Goal: Task Accomplishment & Management: Complete application form

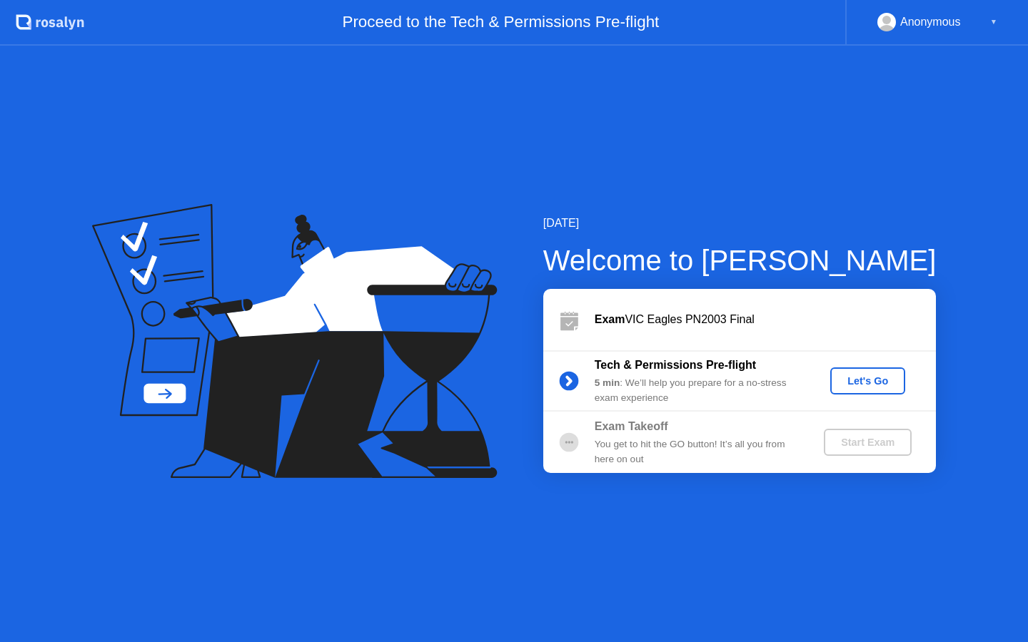
click at [895, 376] on div "Let's Go" at bounding box center [868, 381] width 64 height 11
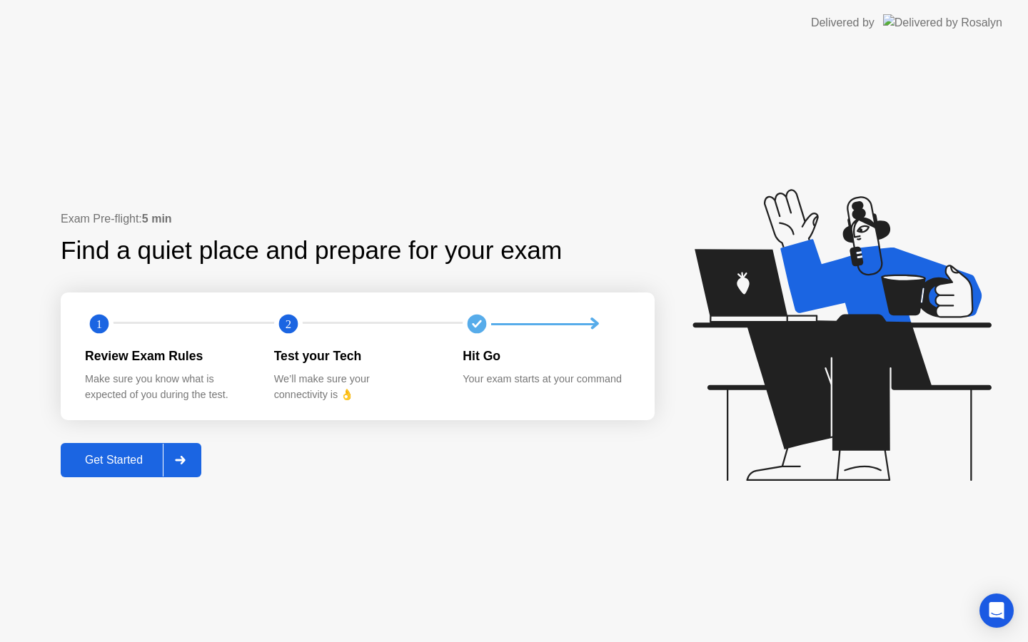
click at [175, 454] on div at bounding box center [180, 460] width 34 height 33
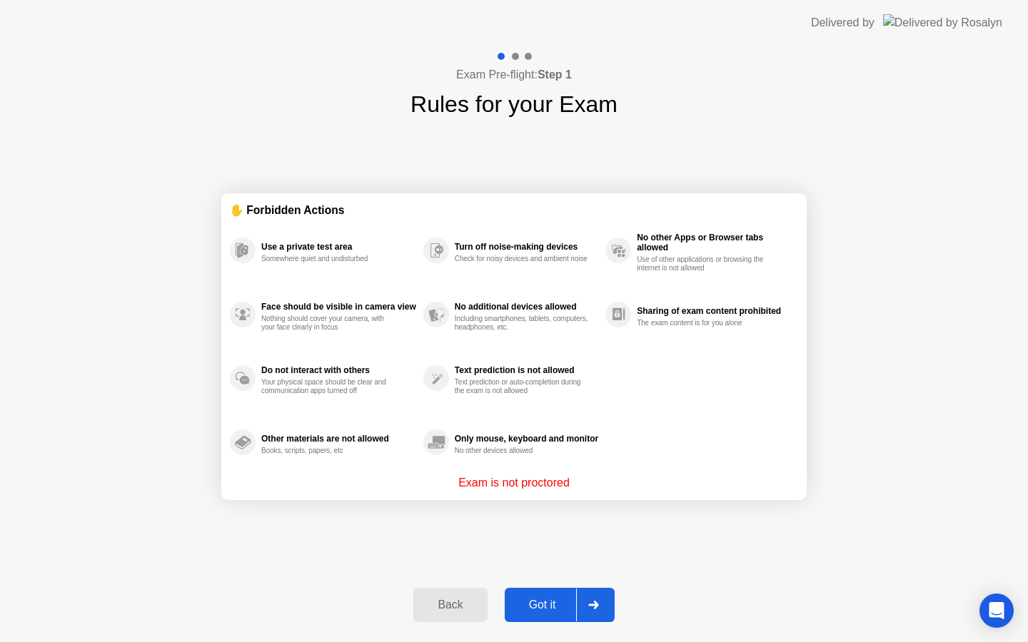
click at [553, 599] on div "Got it" at bounding box center [542, 605] width 67 height 13
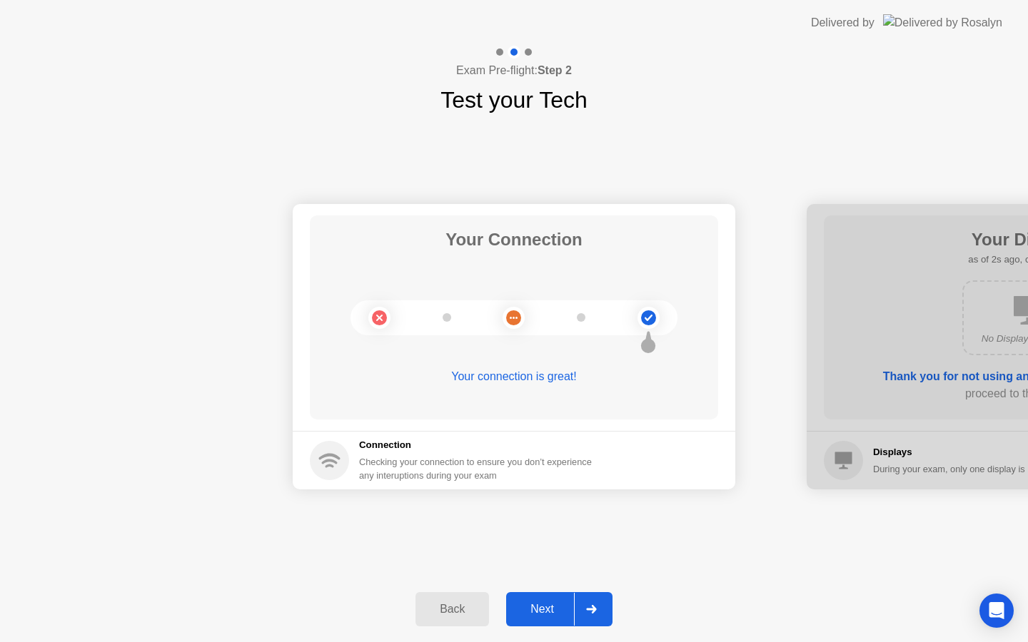
click at [573, 605] on div "Next" at bounding box center [542, 609] width 64 height 13
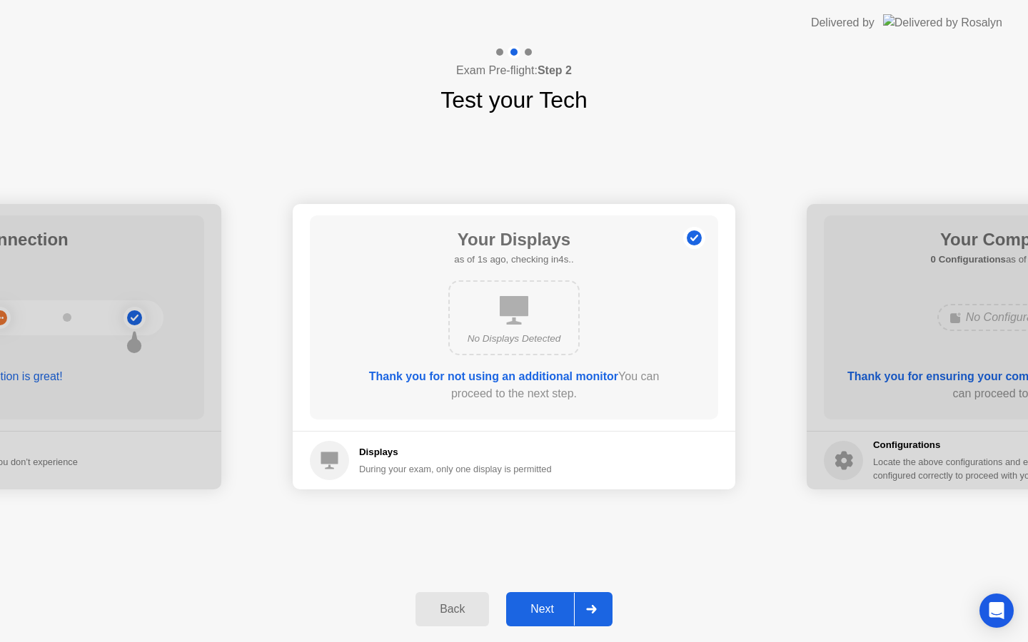
click at [573, 611] on div "Next" at bounding box center [542, 609] width 64 height 13
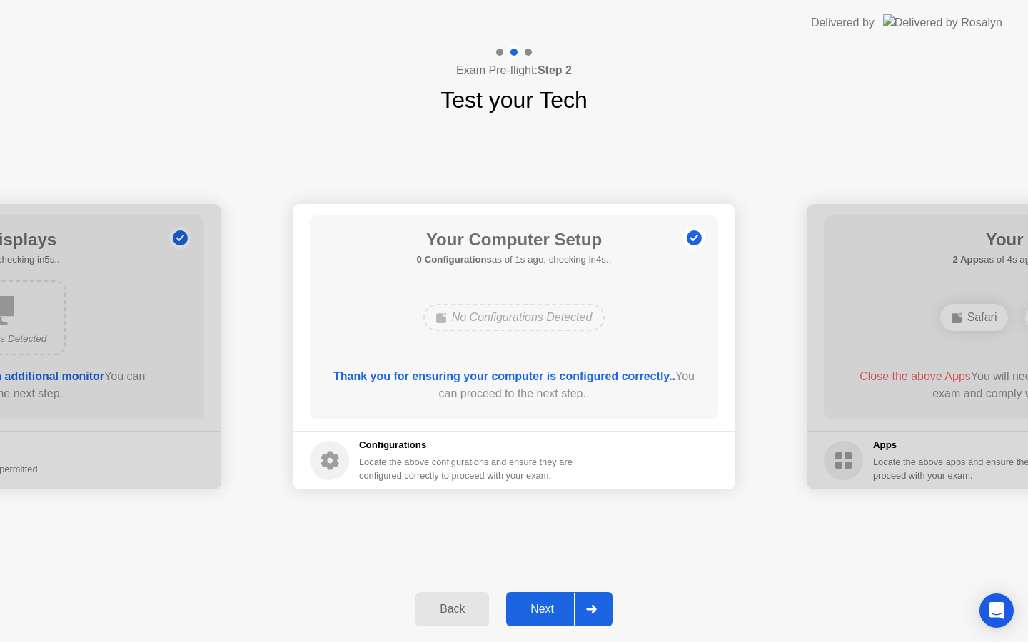
click at [570, 605] on div "Next" at bounding box center [542, 609] width 64 height 13
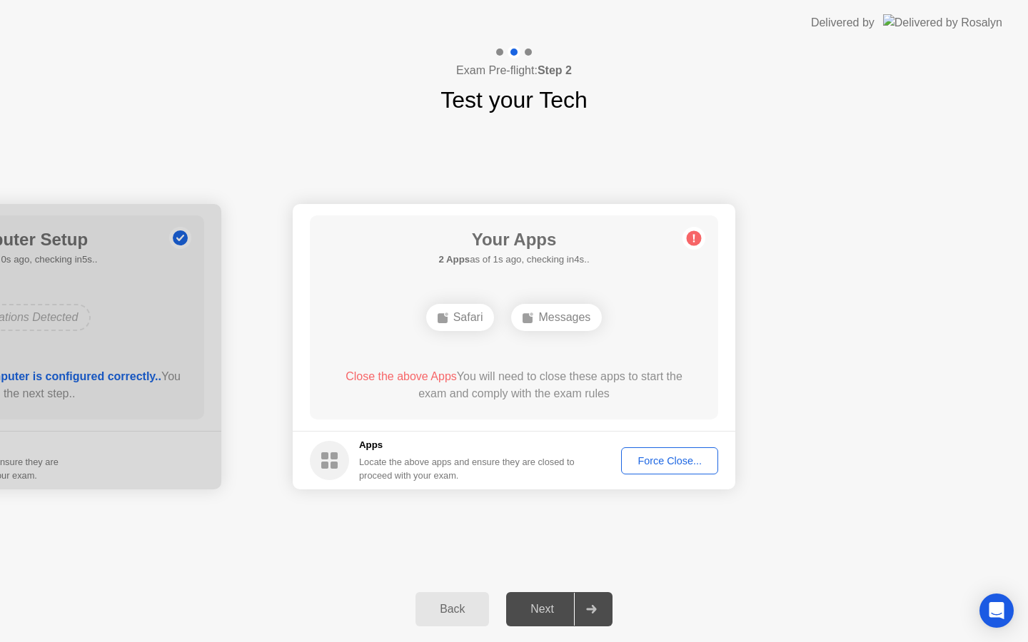
click at [654, 464] on div "Force Close..." at bounding box center [669, 460] width 87 height 11
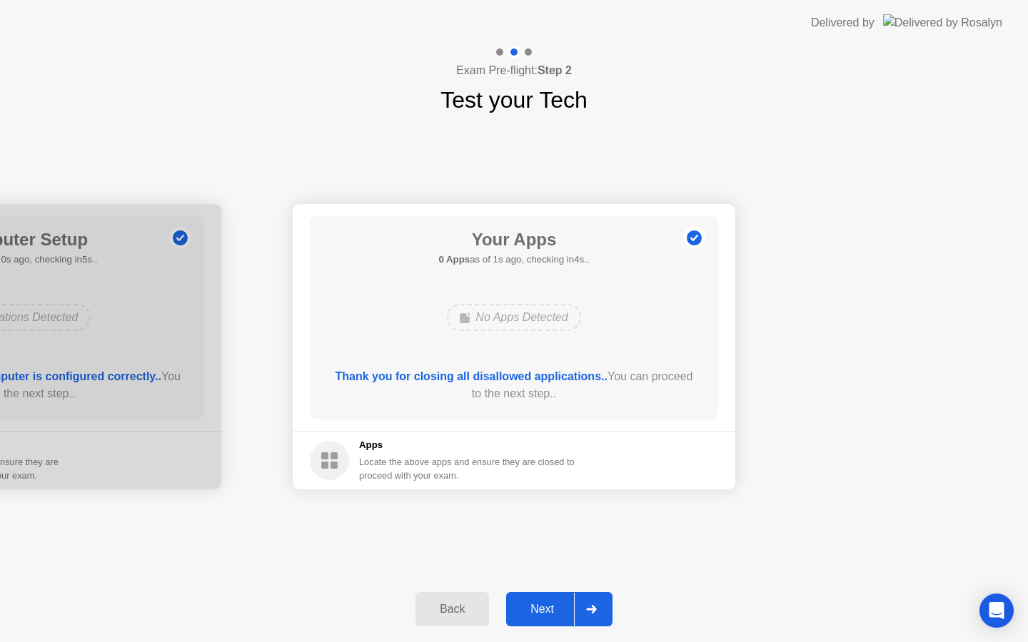
click at [570, 611] on div "Next" at bounding box center [542, 609] width 64 height 13
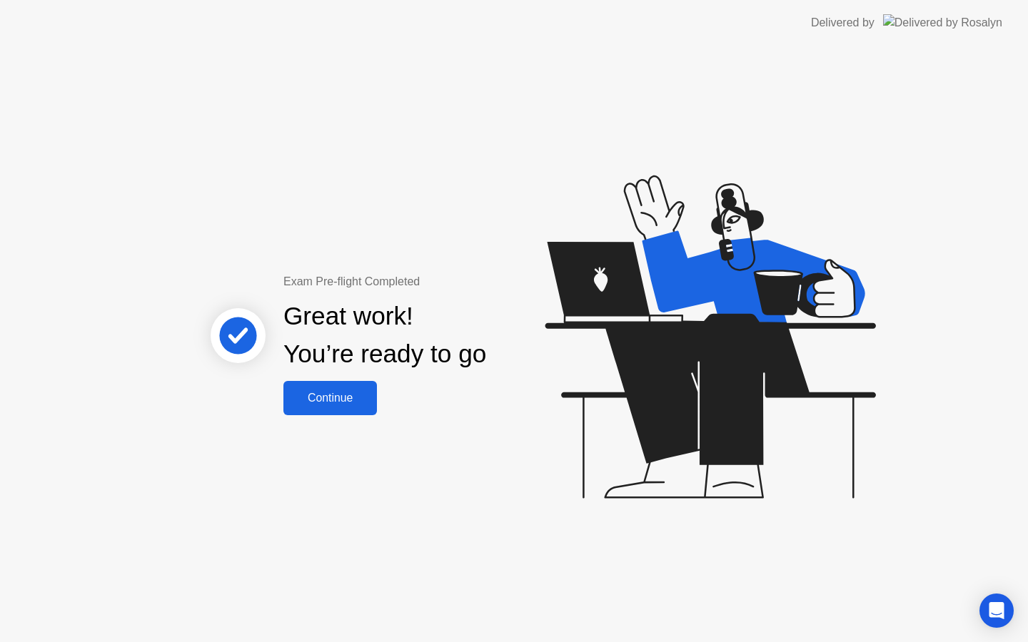
click at [364, 415] on button "Continue" at bounding box center [330, 398] width 94 height 34
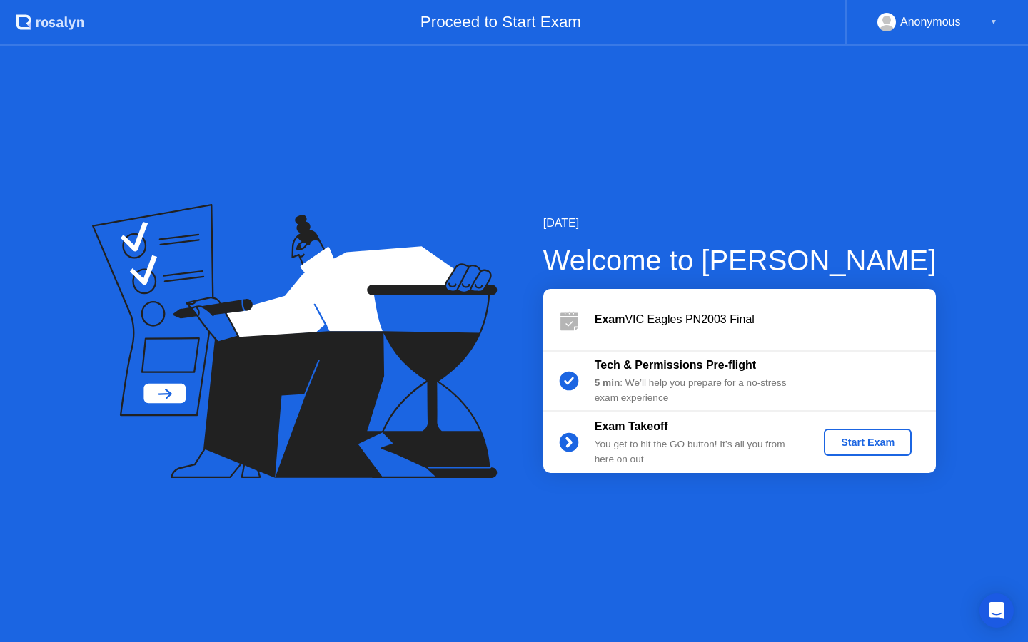
click at [840, 433] on button "Start Exam" at bounding box center [868, 442] width 88 height 27
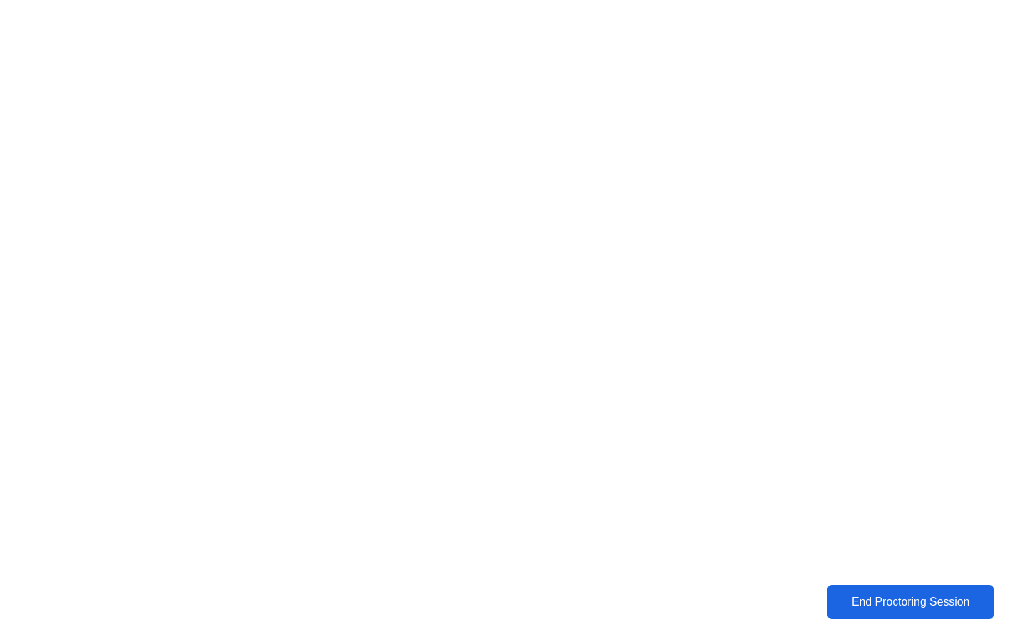
click at [921, 598] on div "End Proctoring Session" at bounding box center [910, 602] width 158 height 13
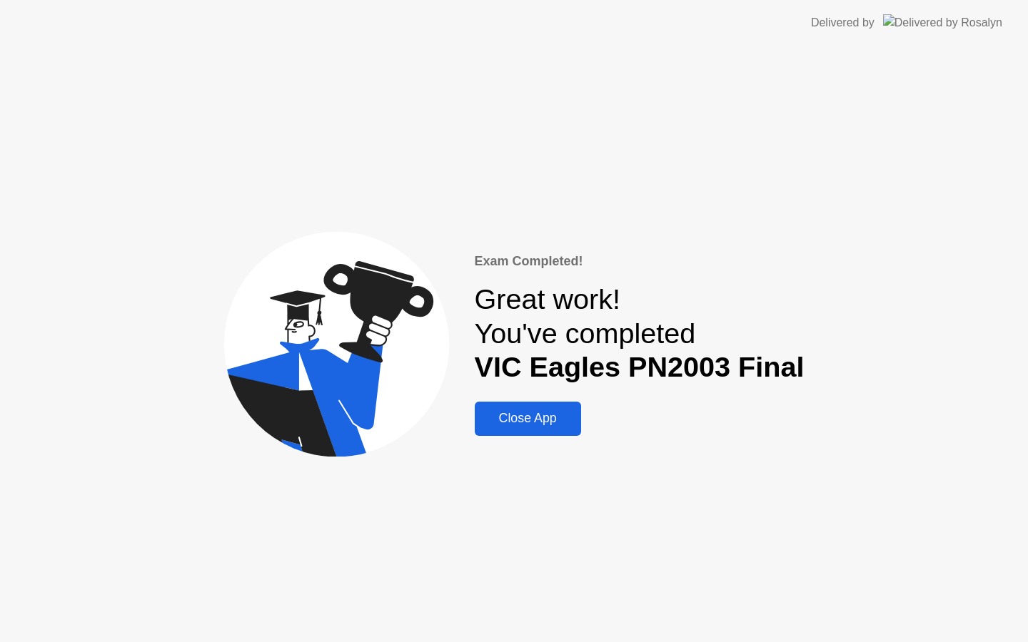
click at [541, 411] on div "Close App" at bounding box center [528, 418] width 98 height 15
